Goal: Information Seeking & Learning: Check status

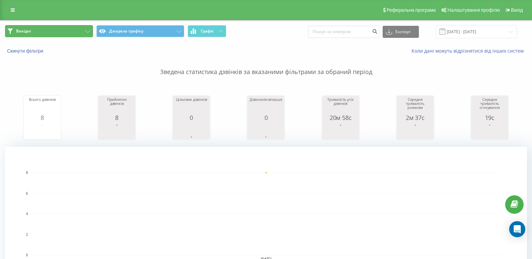
click at [74, 31] on button "Вихідні" at bounding box center [49, 31] width 88 height 12
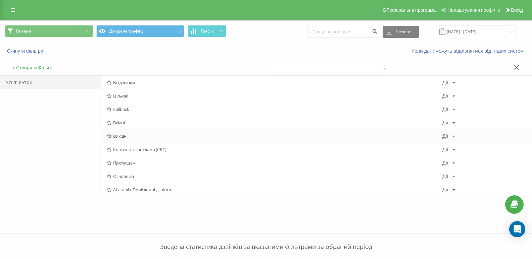
click at [119, 136] on span "Вихідні" at bounding box center [275, 136] width 336 height 5
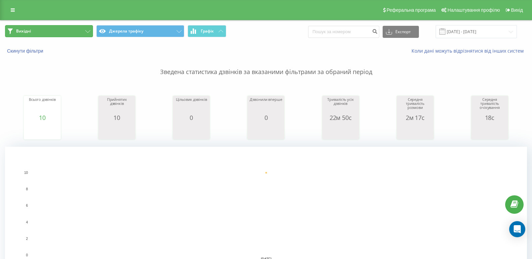
click at [73, 31] on button "Вихідні" at bounding box center [49, 31] width 88 height 12
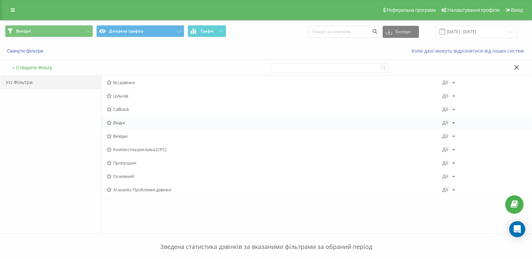
click at [120, 125] on span "Вхідні" at bounding box center [275, 122] width 336 height 5
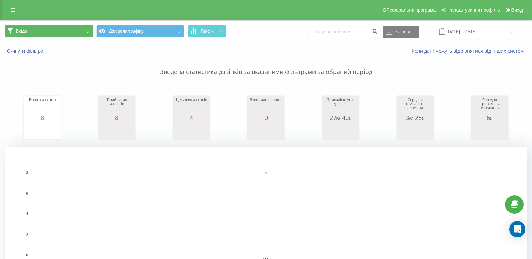
click at [68, 28] on button "Вхідні" at bounding box center [49, 31] width 88 height 12
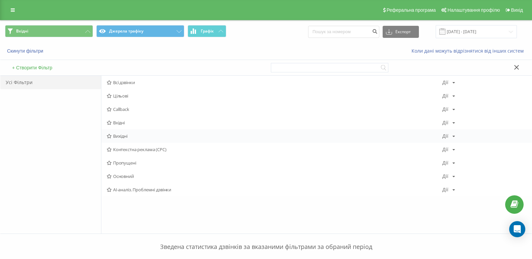
click at [124, 137] on span "Вихідні" at bounding box center [275, 136] width 336 height 5
